Goal: Task Accomplishment & Management: Complete application form

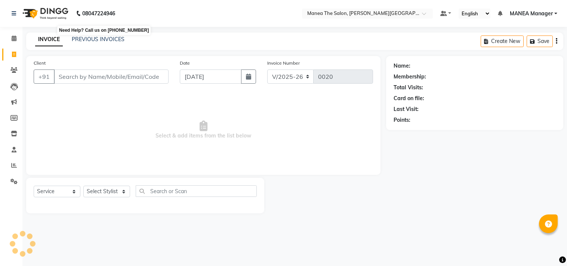
select select "8903"
select select "service"
click at [72, 76] on input "Client" at bounding box center [111, 76] width 115 height 14
click at [83, 76] on input "Client" at bounding box center [111, 76] width 115 height 14
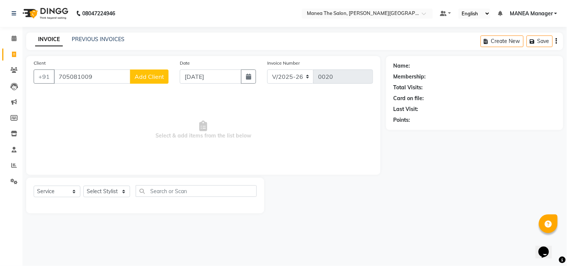
click at [86, 77] on input "705081009" at bounding box center [92, 76] width 77 height 14
type input "7050810009"
click at [147, 75] on span "Add Client" at bounding box center [149, 76] width 30 height 7
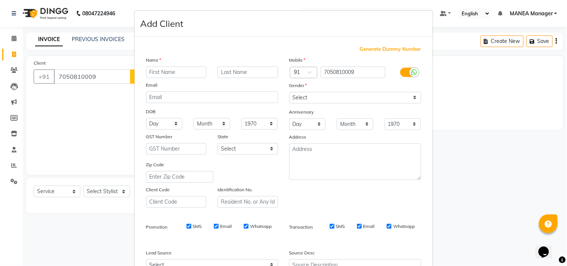
click at [152, 74] on input "text" at bounding box center [176, 72] width 61 height 12
type input "tejaswi"
click at [413, 98] on select "Select Male Female Other Prefer Not To Say" at bounding box center [355, 98] width 132 height 12
select select "female"
click at [289, 92] on select "Select Male Female Other Prefer Not To Say" at bounding box center [355, 98] width 132 height 12
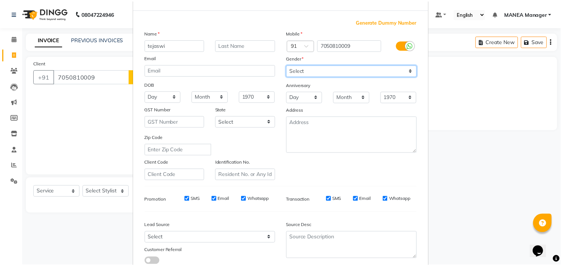
scroll to position [79, 0]
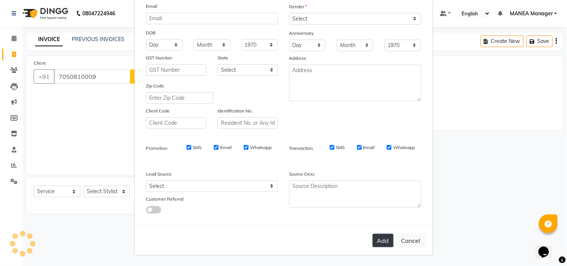
click at [382, 237] on button "Add" at bounding box center [382, 240] width 21 height 13
select select
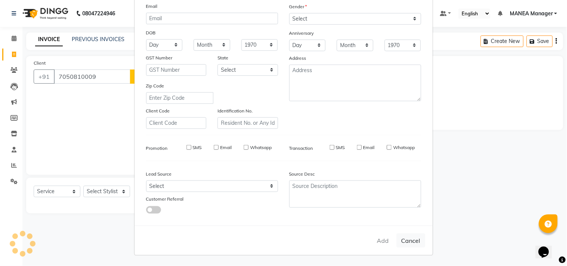
select select
checkbox input "false"
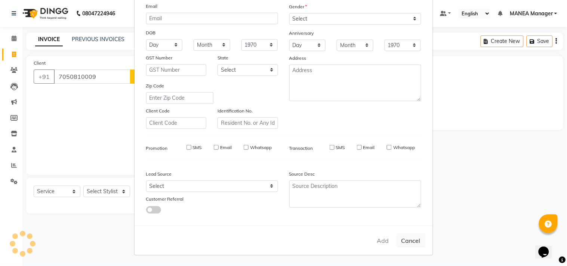
checkbox input "false"
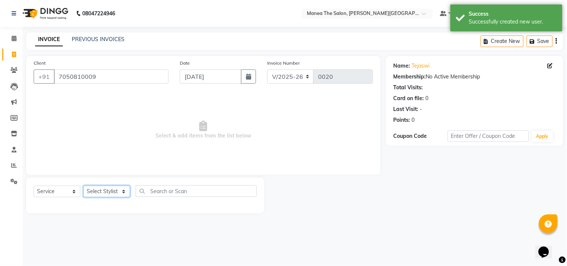
click at [123, 193] on select "Select Stylist IMRAN MANEA Manager NAGAMANI NAJMI NAZIYA NO STYLIST SUBHAN SUNI…" at bounding box center [106, 192] width 47 height 12
select select "90109"
click at [83, 186] on select "Select Stylist IMRAN MANEA Manager NAGAMANI NAJMI NAZIYA NO STYLIST SUBHAN SUNI…" at bounding box center [106, 192] width 47 height 12
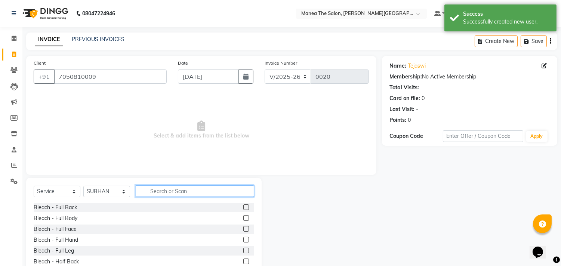
click at [165, 189] on input "text" at bounding box center [195, 191] width 118 height 12
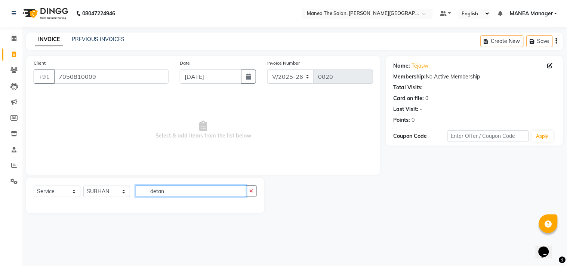
click at [166, 193] on input "detan" at bounding box center [191, 191] width 111 height 12
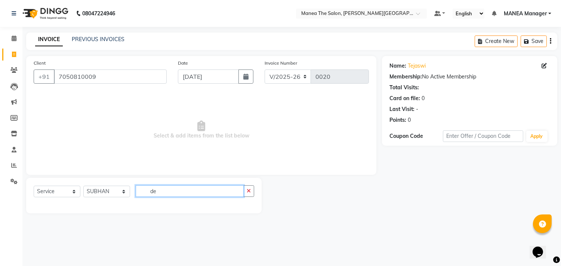
type input "d"
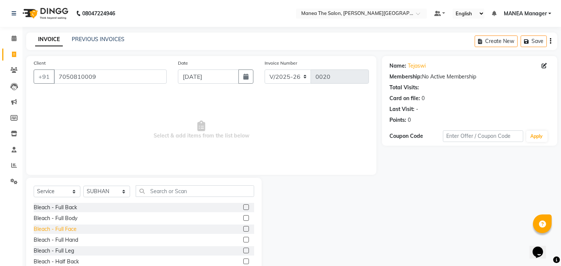
click at [75, 227] on div "Bleach - Full Face" at bounding box center [55, 229] width 43 height 8
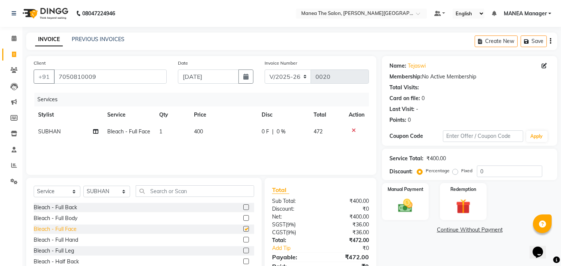
checkbox input "false"
click at [204, 132] on td "400" at bounding box center [223, 131] width 68 height 17
select select "90109"
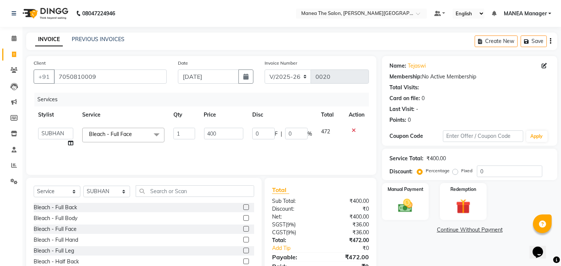
click at [223, 136] on input "400" at bounding box center [223, 134] width 39 height 12
type input "4"
type input "1200"
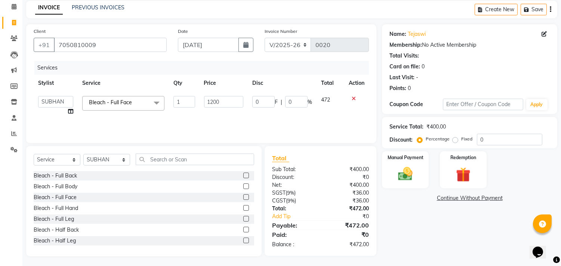
scroll to position [33, 0]
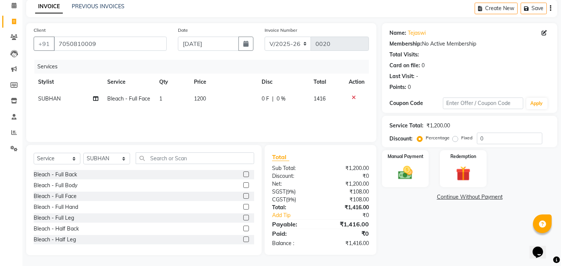
click at [403, 227] on div "Name: Tejaswi Membership: No Active Membership Total Visits: Card on file: 0 La…" at bounding box center [472, 139] width 181 height 232
click at [406, 174] on img at bounding box center [405, 173] width 25 height 18
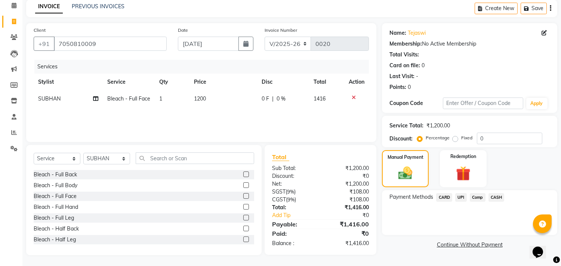
click at [449, 196] on span "CARD" at bounding box center [444, 197] width 16 height 9
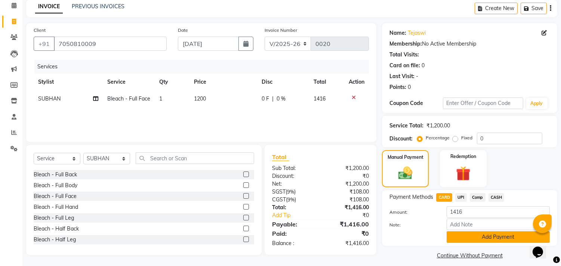
click at [492, 236] on button "Add Payment" at bounding box center [497, 237] width 103 height 12
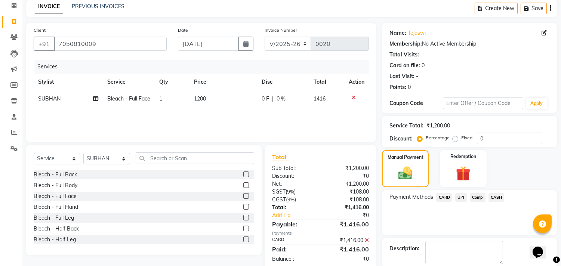
scroll to position [70, 0]
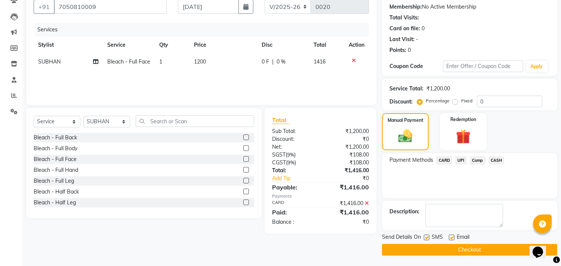
click at [471, 249] on button "Checkout" at bounding box center [469, 250] width 175 height 12
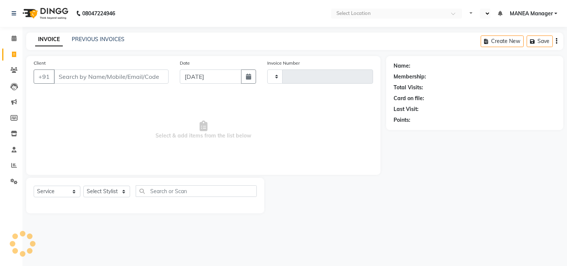
select select "service"
type input "0021"
select select "en"
select select "8903"
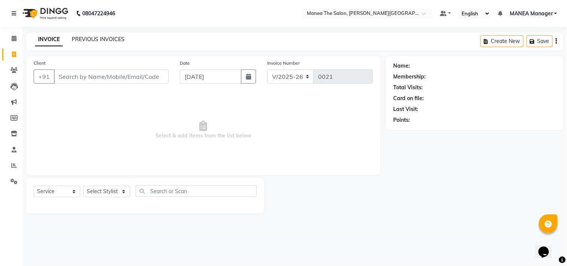
click at [108, 37] on link "PREVIOUS INVOICES" at bounding box center [98, 39] width 53 height 7
